Goal: Task Accomplishment & Management: Use online tool/utility

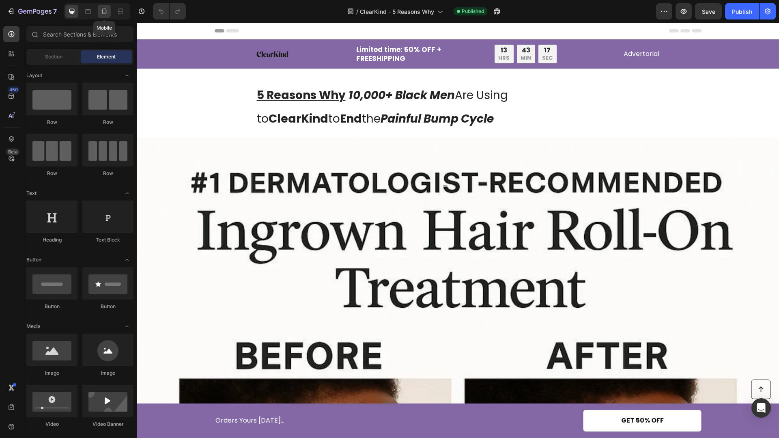
click at [107, 15] on div at bounding box center [104, 11] width 13 height 13
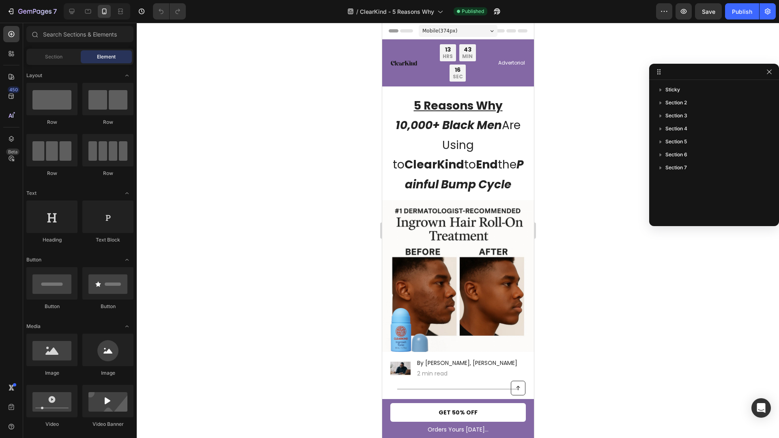
click at [260, 130] on div at bounding box center [458, 230] width 642 height 415
click at [771, 73] on icon "button" at bounding box center [769, 71] width 4 height 4
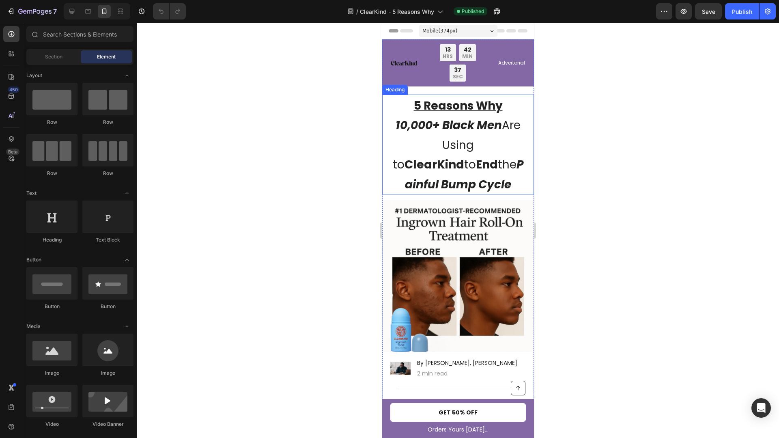
click at [504, 157] on strong "Painful Bump Cycle" at bounding box center [464, 175] width 119 height 36
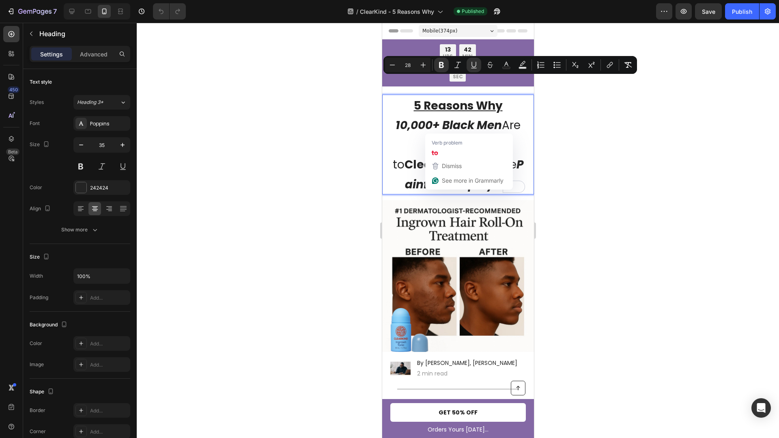
click at [429, 117] on strong "10,000+ Black Men" at bounding box center [448, 125] width 106 height 16
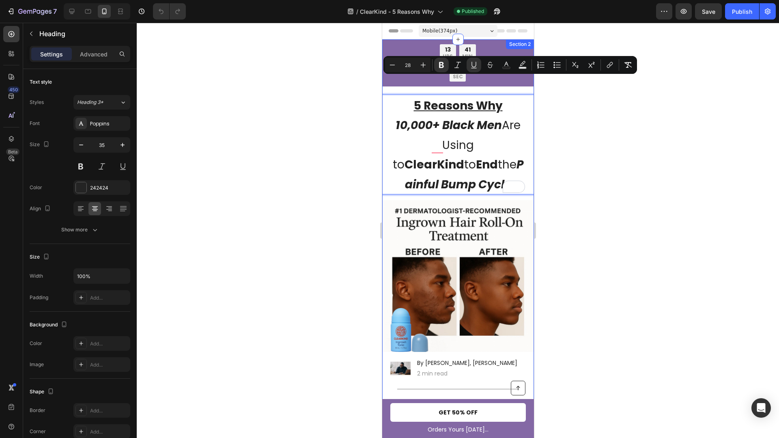
click at [474, 243] on img at bounding box center [458, 276] width 152 height 152
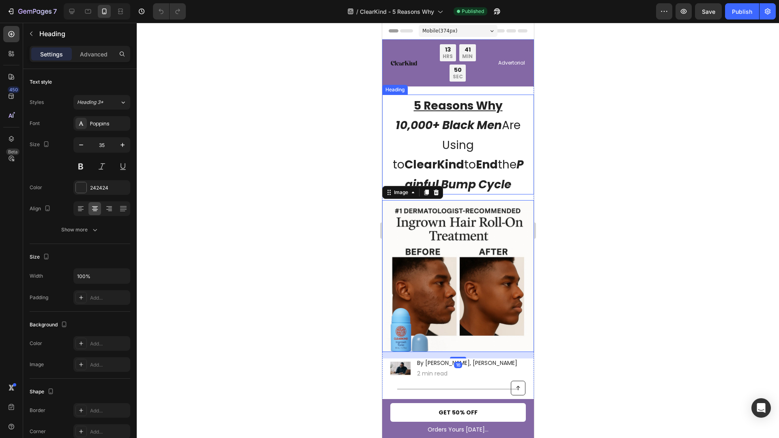
click at [456, 117] on strong "10,000+ Black Men" at bounding box center [448, 125] width 106 height 16
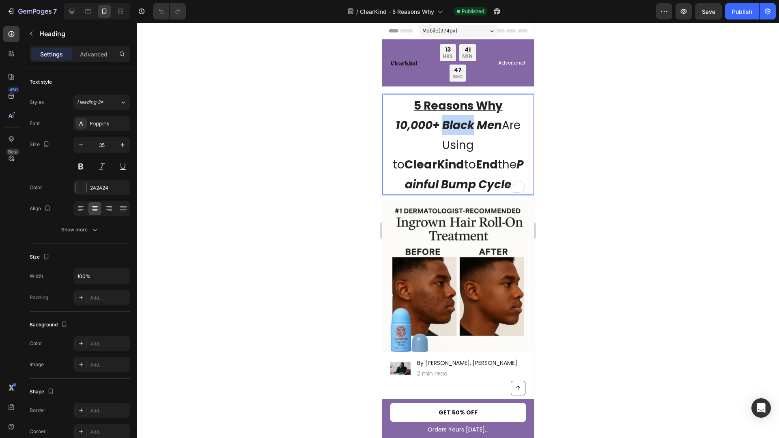
click at [456, 117] on strong "10,000+ Black Men" at bounding box center [448, 125] width 106 height 16
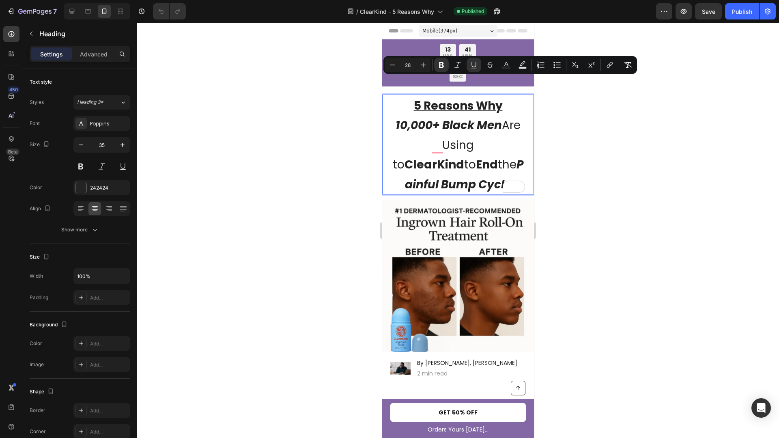
click at [407, 116] on span "5 Reasons Why 10,000+ Black Men Are Using to ClearKind to End the Painful Bump …" at bounding box center [457, 145] width 131 height 95
